Goal: Navigation & Orientation: Find specific page/section

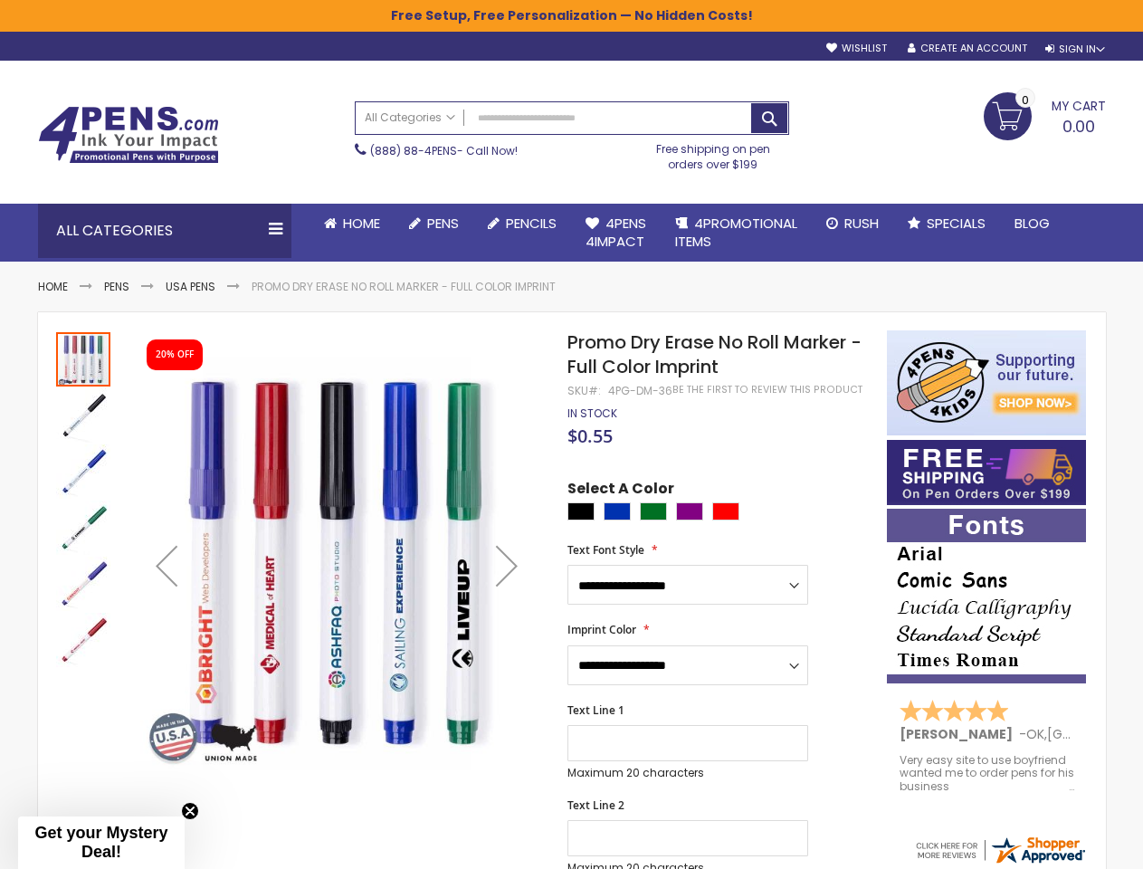
click at [571, 434] on span "$0.55" at bounding box center [589, 435] width 45 height 24
click at [1073, 49] on div "Sign In" at bounding box center [1075, 50] width 60 height 14
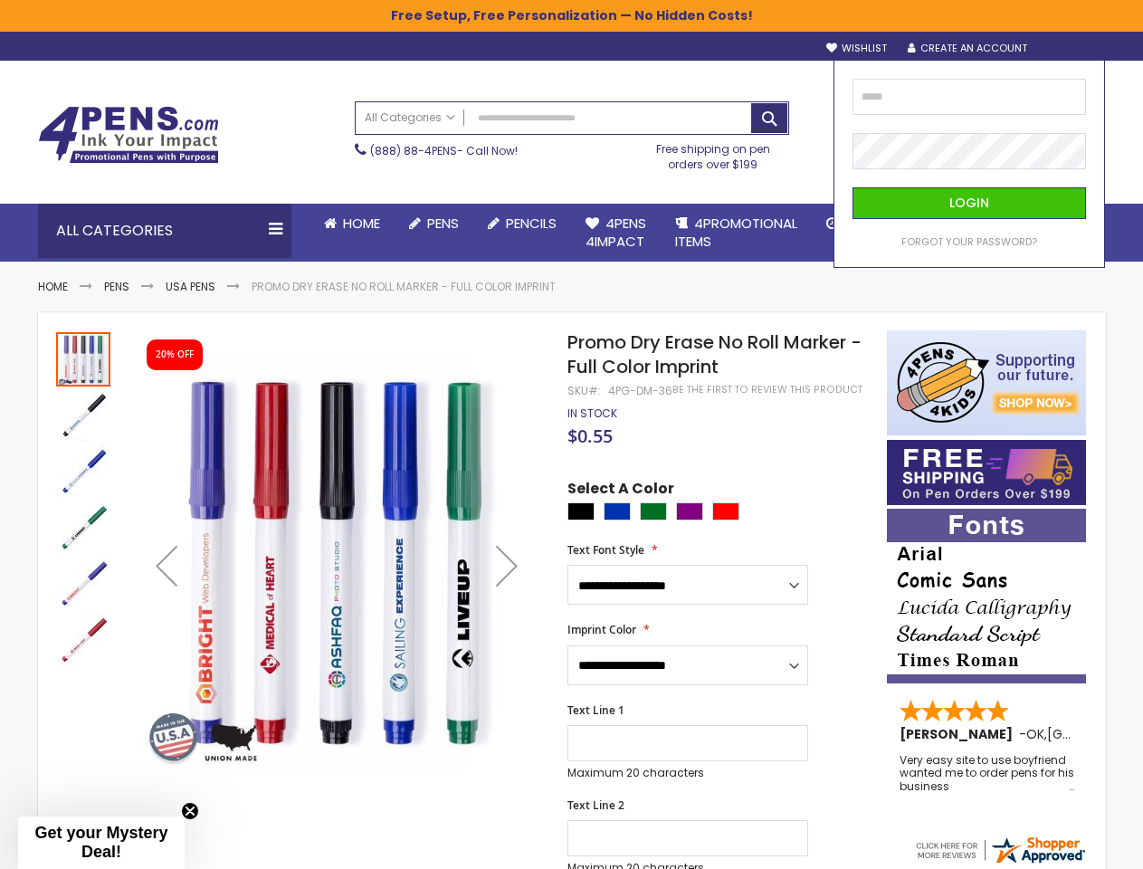
click at [460, 179] on div "Search All Categories All Categories Pens Plastic Pens Metal Pens Grip Pens Las…" at bounding box center [572, 136] width 434 height 88
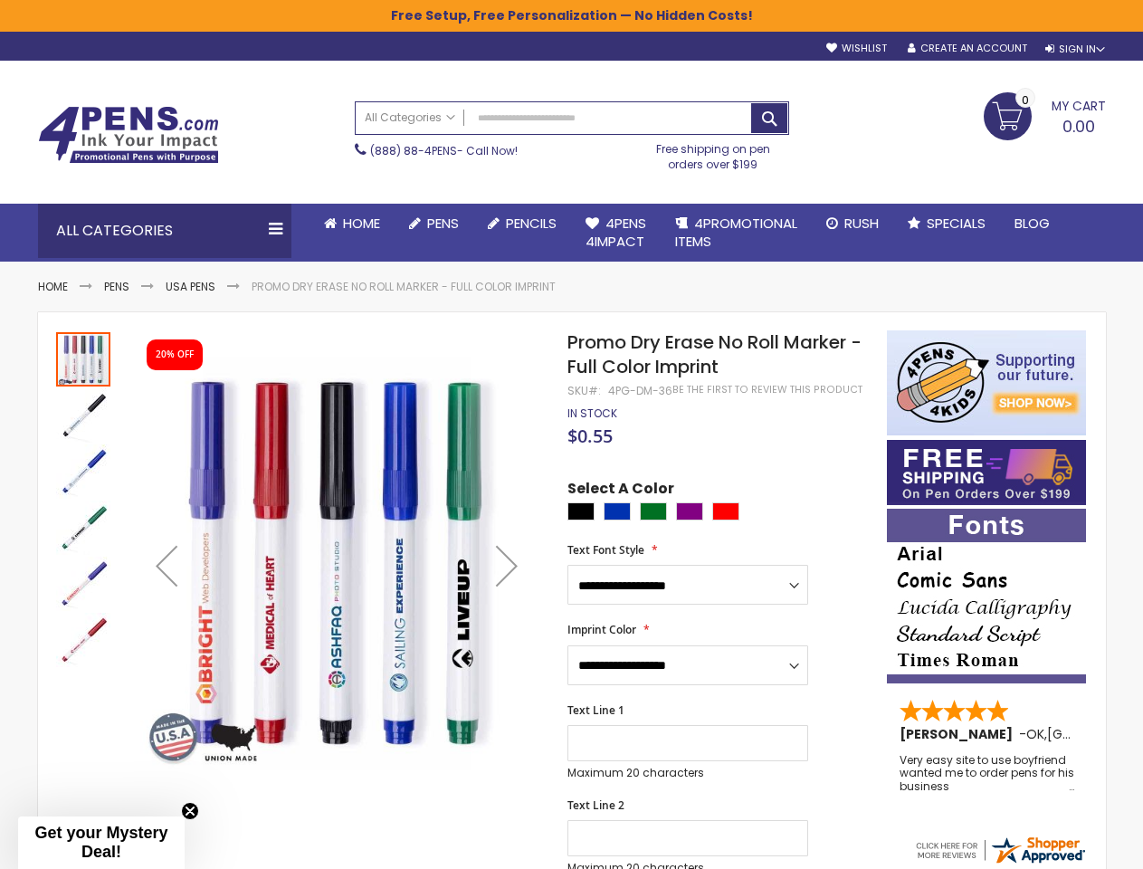
click at [465, 202] on div "Toggle Nav Search All Categories All Categories Pens Plastic Pens Metal Pens Gr…" at bounding box center [572, 132] width 1086 height 142
click at [165, 231] on div "All Categories" at bounding box center [164, 231] width 253 height 54
click at [0, 0] on span "Gel Ink Pens" at bounding box center [0, 0] width 0 height 0
click at [507, 565] on div "Next" at bounding box center [506, 565] width 72 height 72
